Goal: Information Seeking & Learning: Learn about a topic

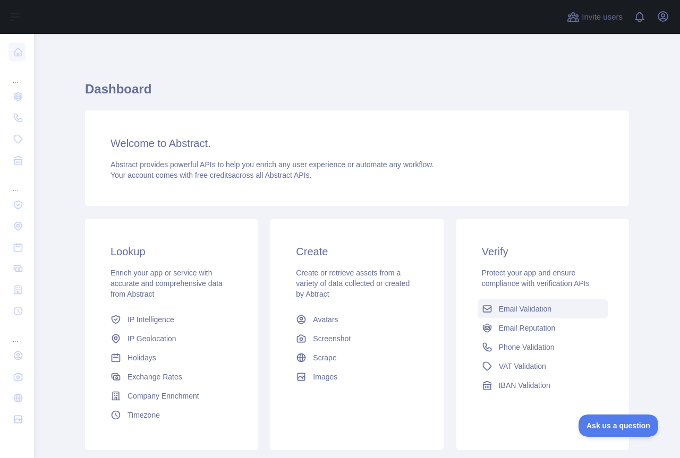
click at [532, 312] on span "Email Validation" at bounding box center [525, 309] width 53 height 11
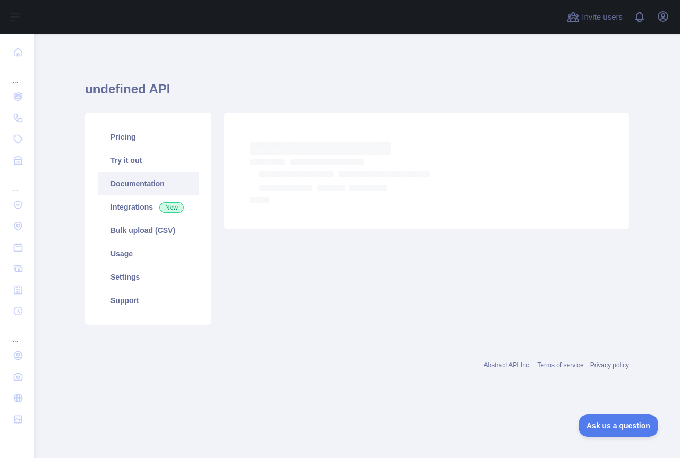
click at [144, 189] on link "Documentation" at bounding box center [148, 183] width 101 height 23
click at [144, 159] on link "Try it out" at bounding box center [148, 160] width 101 height 23
click at [132, 159] on link "Try it out" at bounding box center [148, 160] width 101 height 23
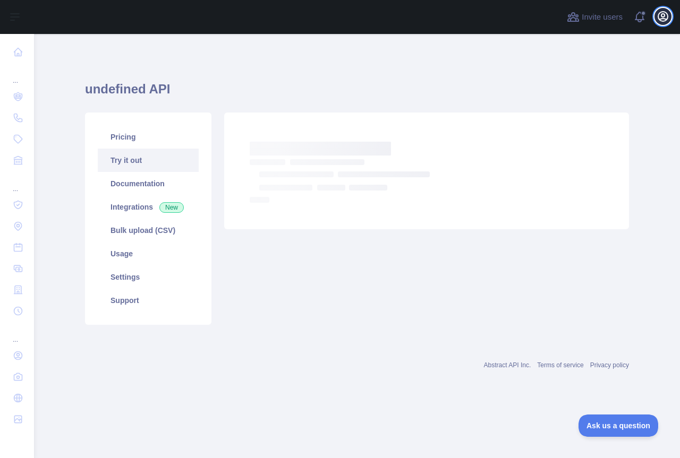
click at [660, 19] on icon "button" at bounding box center [662, 16] width 13 height 13
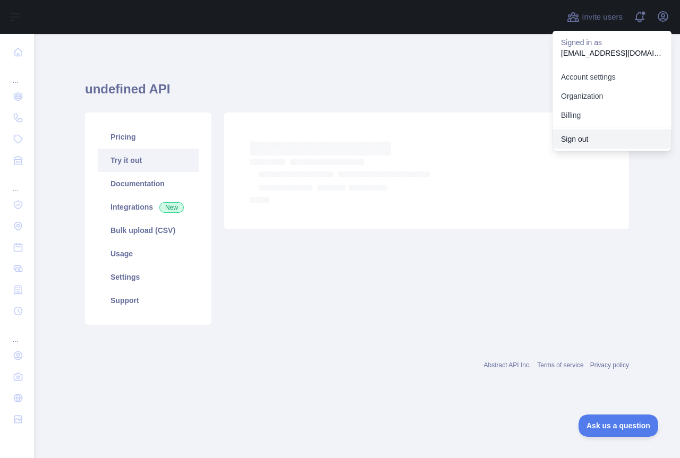
click at [583, 135] on button "Sign out" at bounding box center [611, 139] width 119 height 19
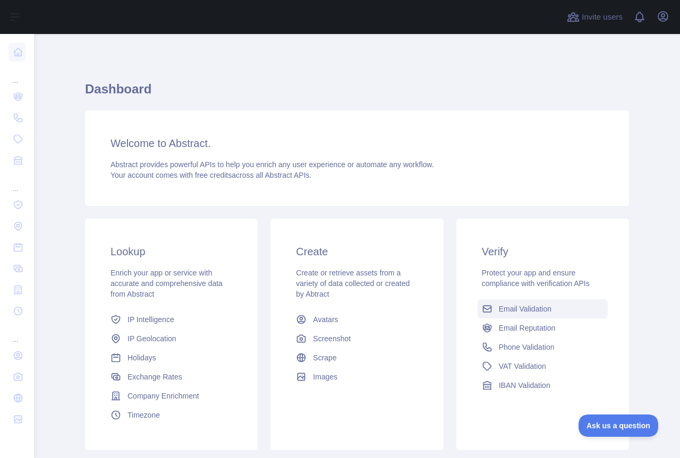
click at [545, 307] on span "Email Validation" at bounding box center [525, 309] width 53 height 11
click at [662, 19] on icon "button" at bounding box center [663, 17] width 10 height 10
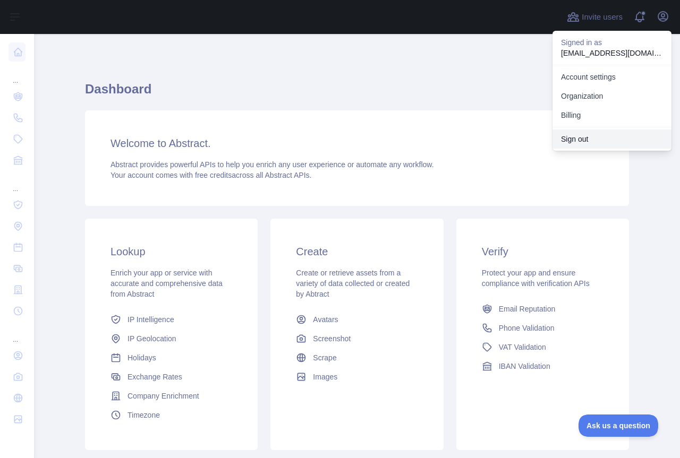
click at [594, 132] on button "Sign out" at bounding box center [611, 139] width 119 height 19
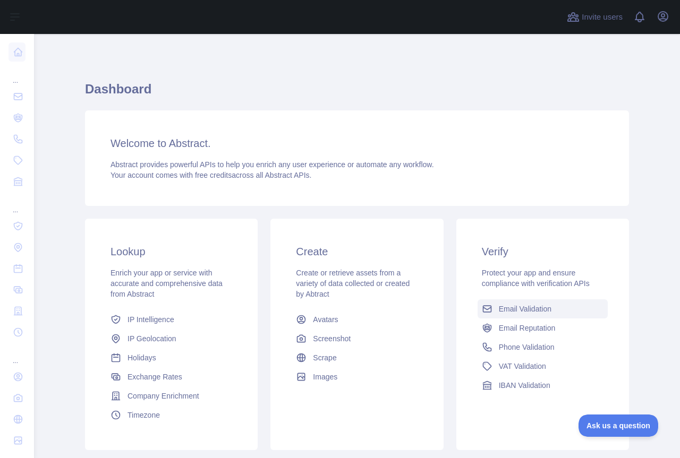
click at [523, 316] on link "Email Validation" at bounding box center [542, 309] width 130 height 19
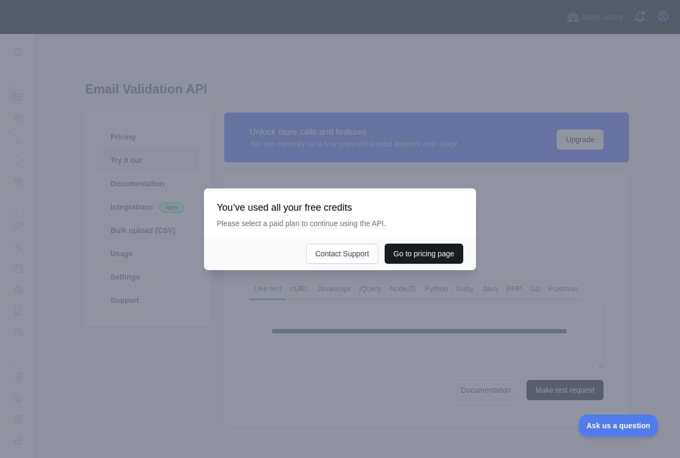
click at [436, 256] on button "Go to pricing page" at bounding box center [424, 254] width 79 height 20
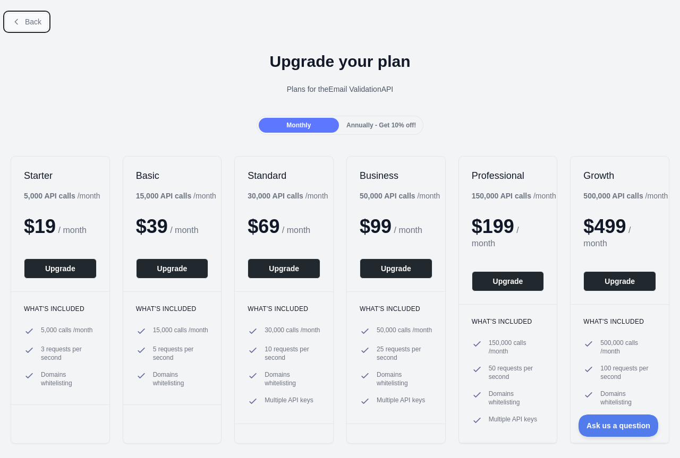
click at [35, 25] on button "Back" at bounding box center [26, 22] width 43 height 18
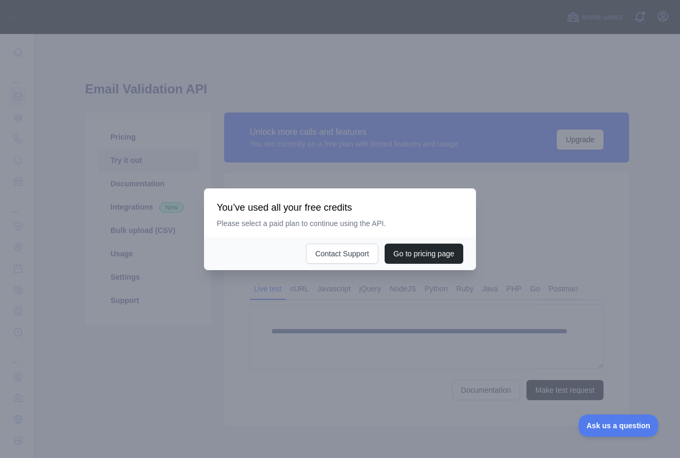
click at [160, 321] on div at bounding box center [340, 229] width 680 height 458
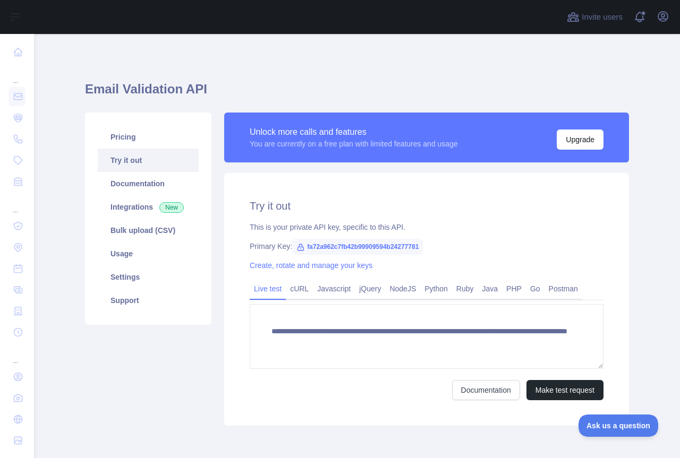
click at [132, 161] on link "Try it out" at bounding box center [148, 160] width 101 height 23
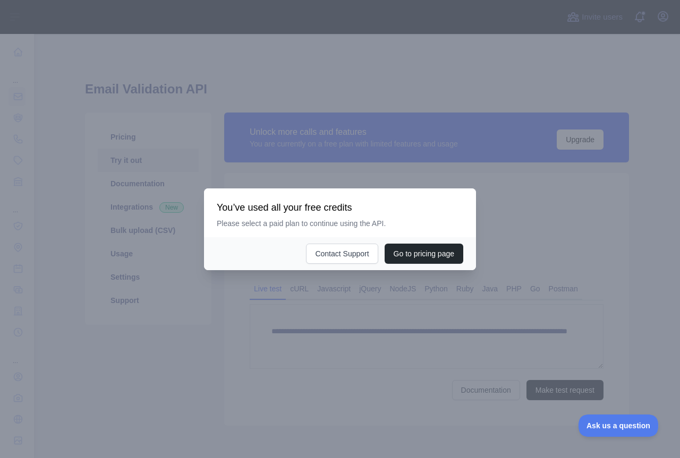
click at [132, 161] on div at bounding box center [340, 229] width 680 height 458
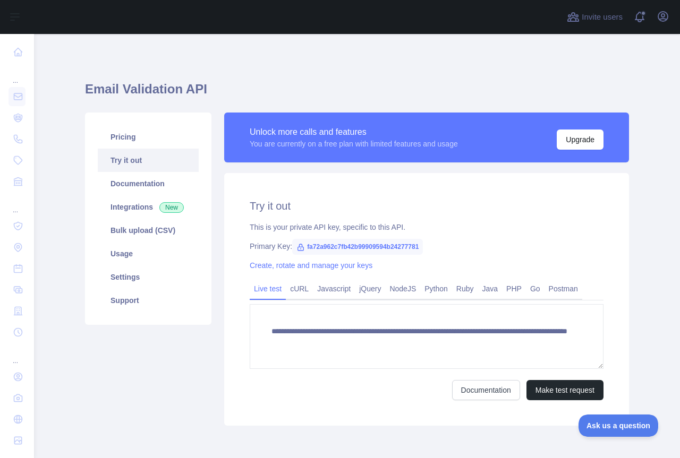
click at [132, 161] on link "Try it out" at bounding box center [148, 160] width 101 height 23
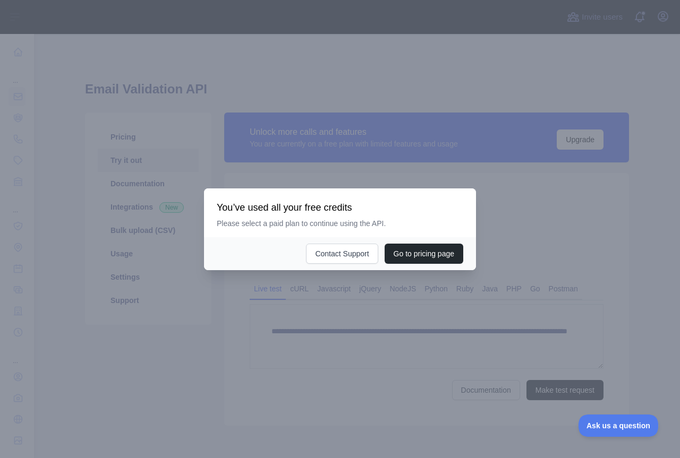
click at [132, 161] on div at bounding box center [340, 229] width 680 height 458
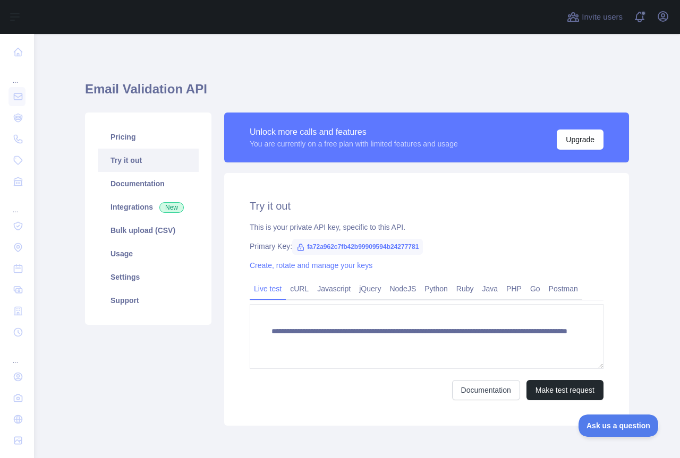
click at [132, 161] on link "Try it out" at bounding box center [148, 160] width 101 height 23
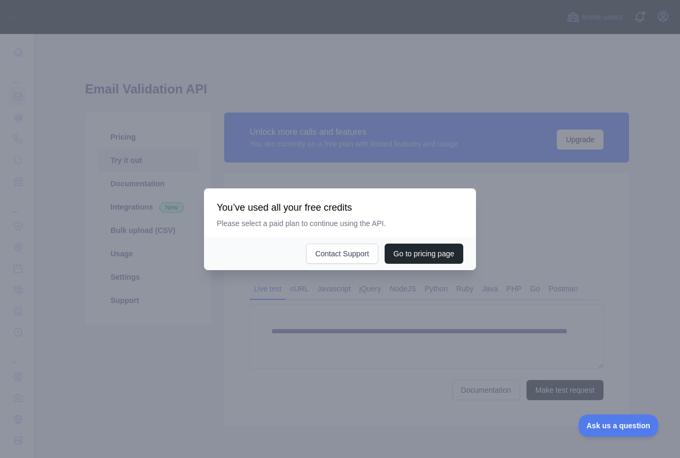
click at [133, 158] on div at bounding box center [340, 229] width 680 height 458
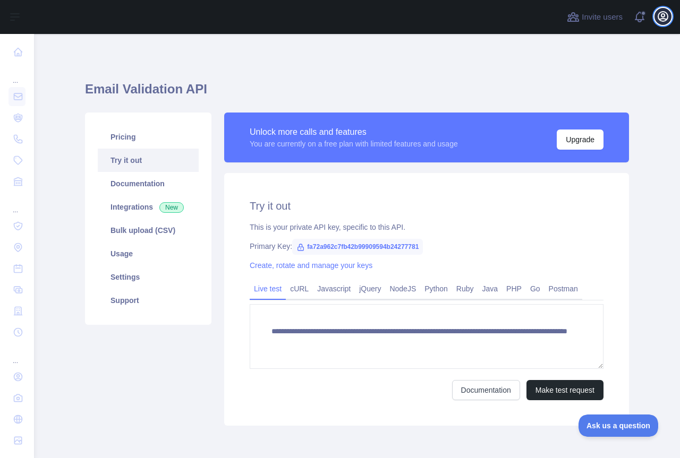
click at [669, 13] on button "Open user menu" at bounding box center [662, 16] width 17 height 17
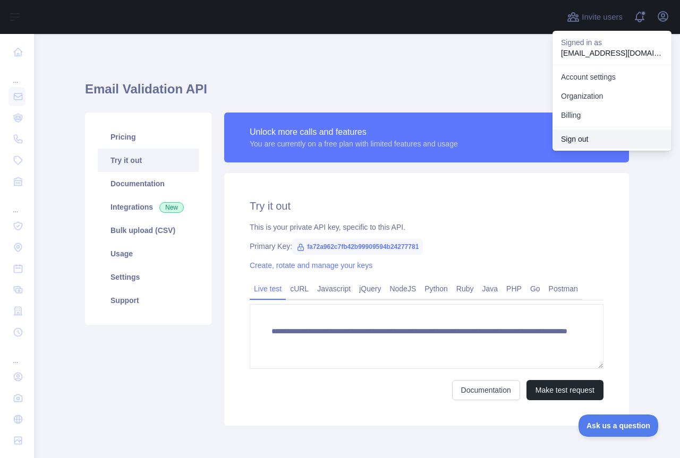
click at [578, 139] on button "Sign out" at bounding box center [611, 139] width 119 height 19
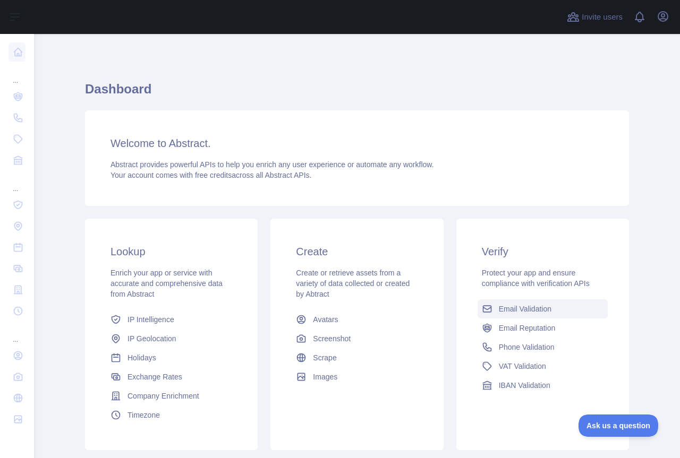
click at [540, 308] on span "Email Validation" at bounding box center [525, 309] width 53 height 11
click at [664, 19] on icon "button" at bounding box center [663, 17] width 10 height 10
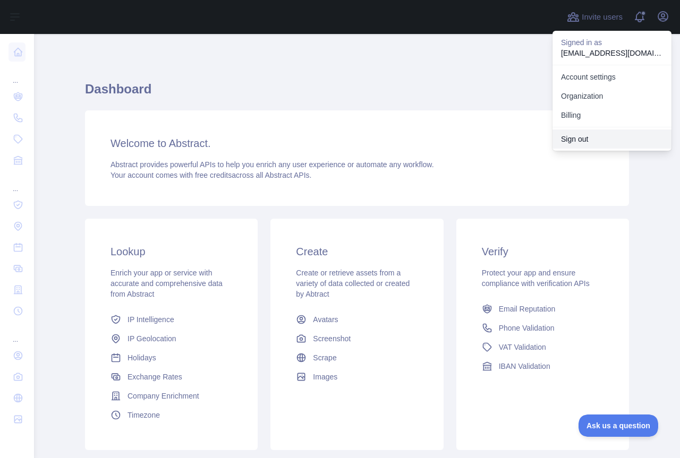
click at [593, 131] on button "Sign out" at bounding box center [611, 139] width 119 height 19
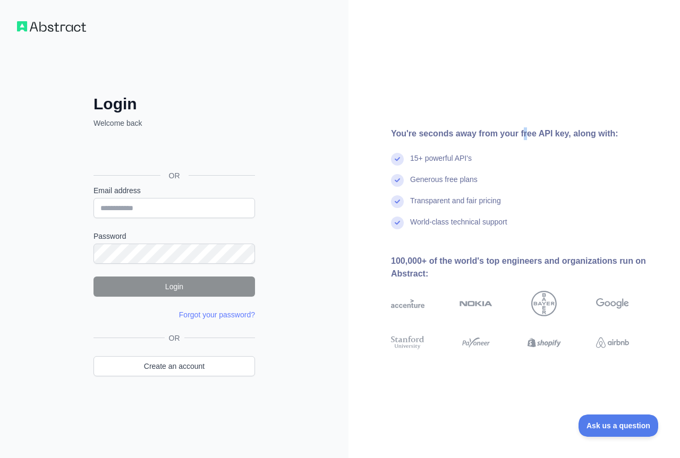
click at [517, 63] on div "You're seconds away from your free API key, along with: 15+ powerful API's Gene…" at bounding box center [513, 229] width 331 height 458
